Goal: Task Accomplishment & Management: Manage account settings

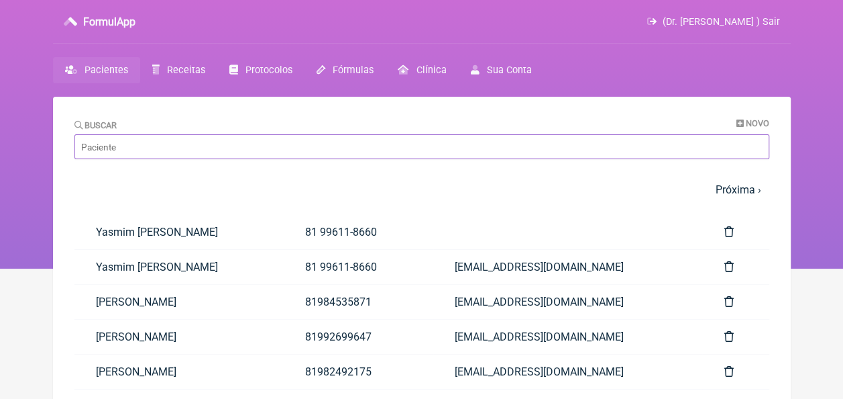
click at [334, 153] on input "Buscar" at bounding box center [421, 146] width 695 height 25
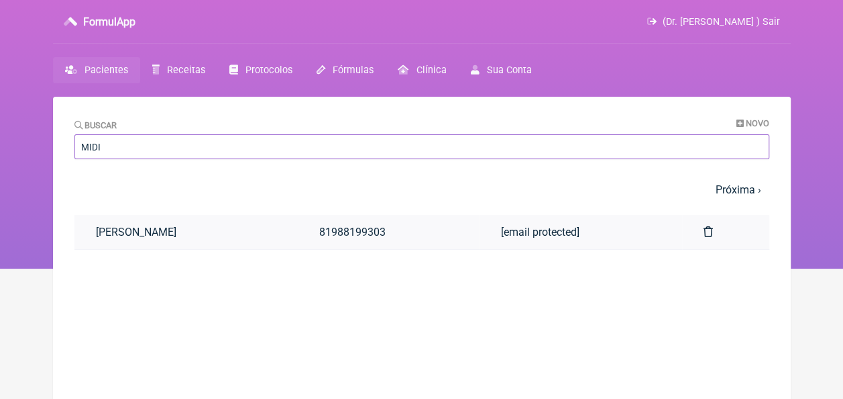
type input "MIDI"
click at [207, 229] on link "[PERSON_NAME]" at bounding box center [185, 232] width 223 height 34
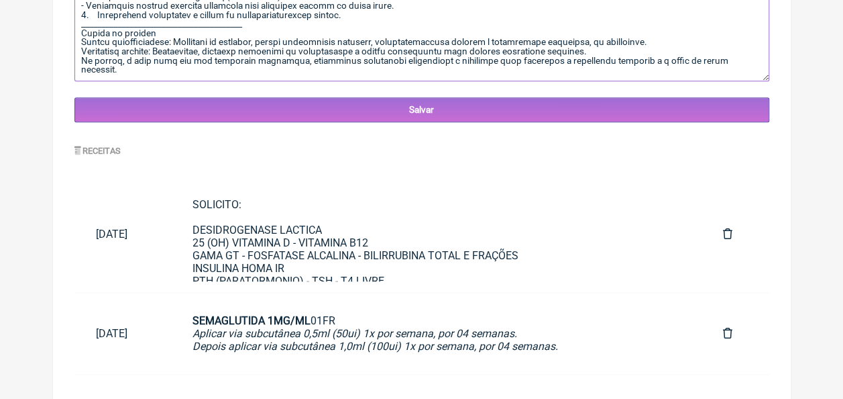
scroll to position [552, 0]
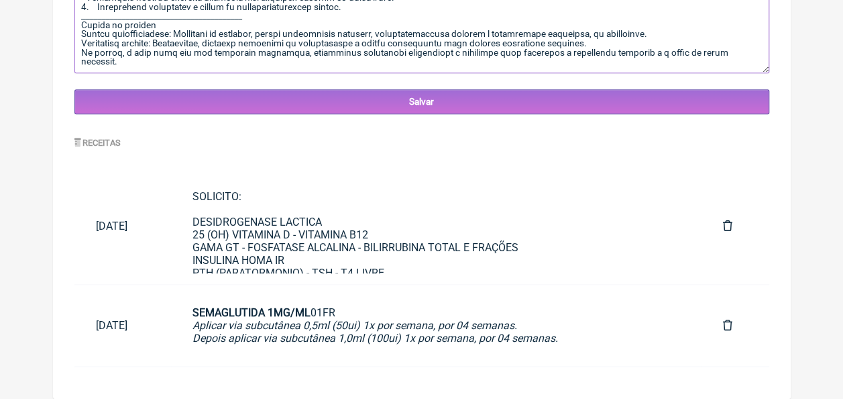
drag, startPoint x: 81, startPoint y: 297, endPoint x: 215, endPoint y: 33, distance: 296.5
click at [207, 33] on textarea at bounding box center [421, 6] width 695 height 134
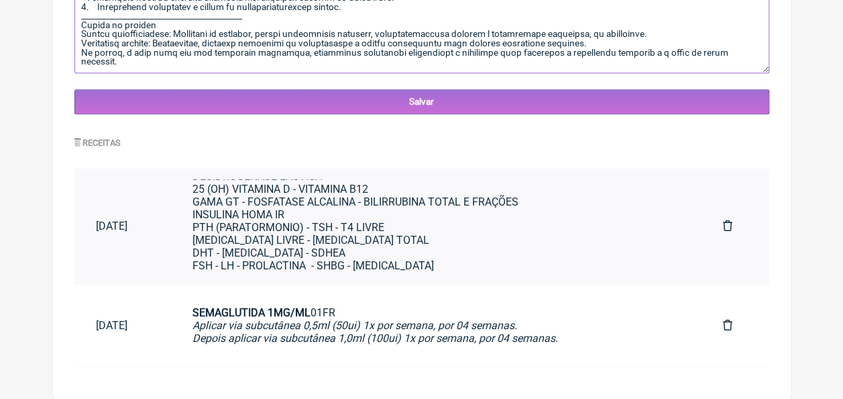
scroll to position [67, 0]
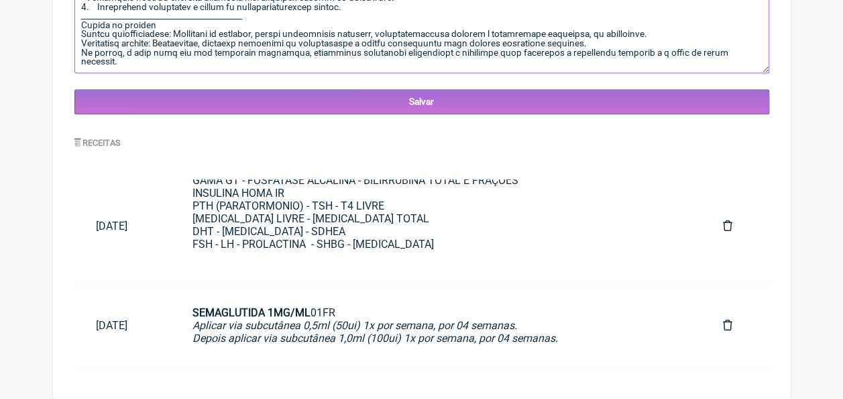
click at [183, 66] on textarea at bounding box center [421, 6] width 695 height 134
paste textarea "Bom dia! Com certeza, farei uma análise detalhada dos exames laboratoriais mais…"
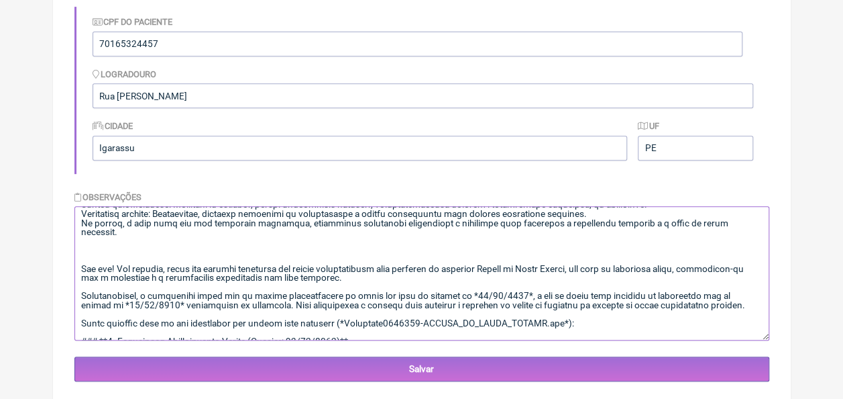
scroll to position [1794, 0]
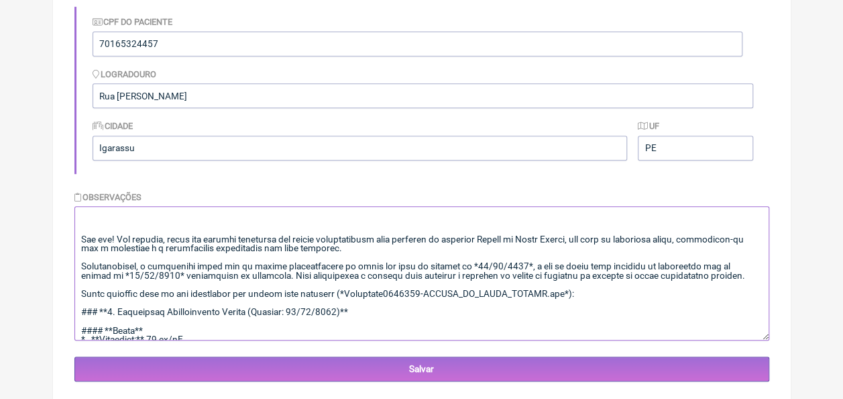
click at [79, 246] on textarea at bounding box center [421, 273] width 695 height 134
drag, startPoint x: 78, startPoint y: 247, endPoint x: 425, endPoint y: 263, distance: 347.3
click at [425, 263] on textarea at bounding box center [421, 273] width 695 height 134
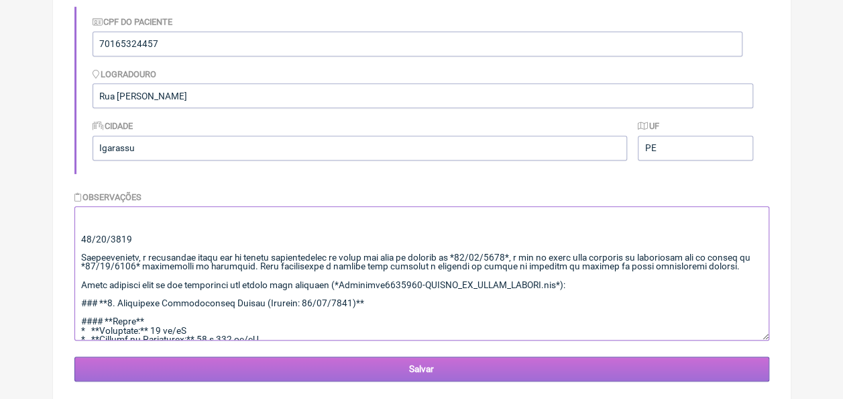
type textarea "Loremips Dolors am Conse Adipis, 82 elit, Sedd ei Temporinci 74/25/3362. Utla e…"
click at [433, 371] on input "Salvar" at bounding box center [421, 368] width 695 height 25
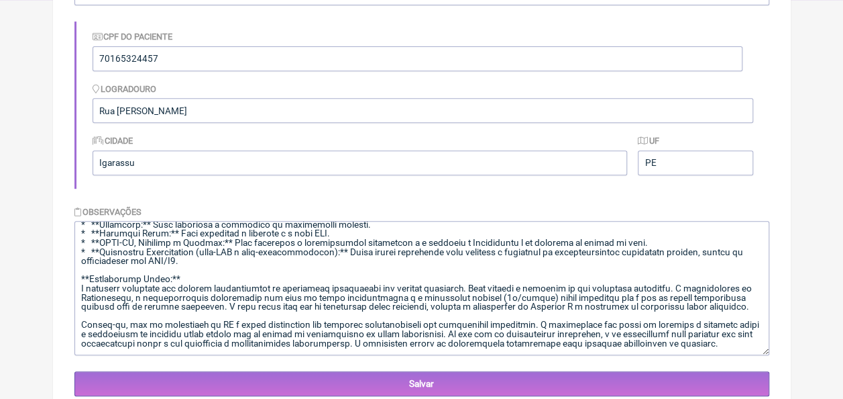
scroll to position [3266, 0]
drag, startPoint x: 77, startPoint y: 314, endPoint x: 255, endPoint y: 352, distance: 181.7
click at [255, 352] on textarea at bounding box center [421, 288] width 695 height 134
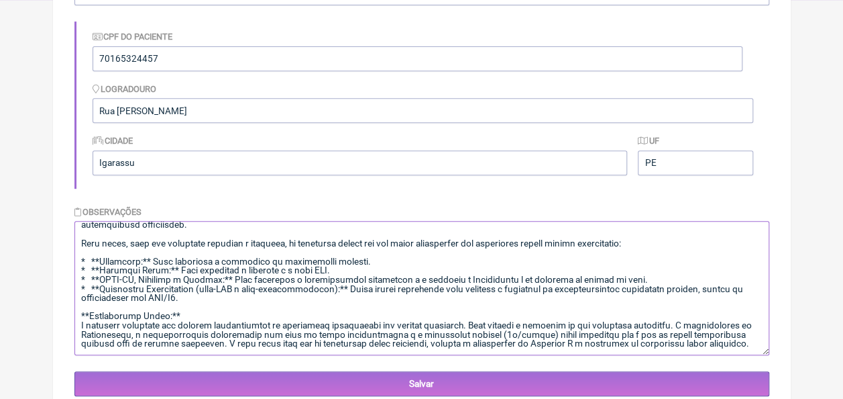
scroll to position [3238, 0]
type textarea "Loremips Dolors am Conse Adipis, 82 elit, Sedd ei Temporinci 74/25/3362. Utla e…"
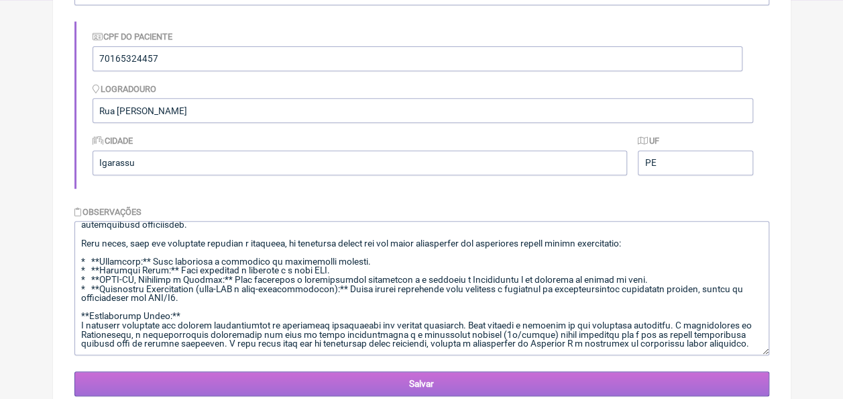
click at [452, 381] on input "Salvar" at bounding box center [421, 383] width 695 height 25
